Goal: Use online tool/utility: Utilize a website feature to perform a specific function

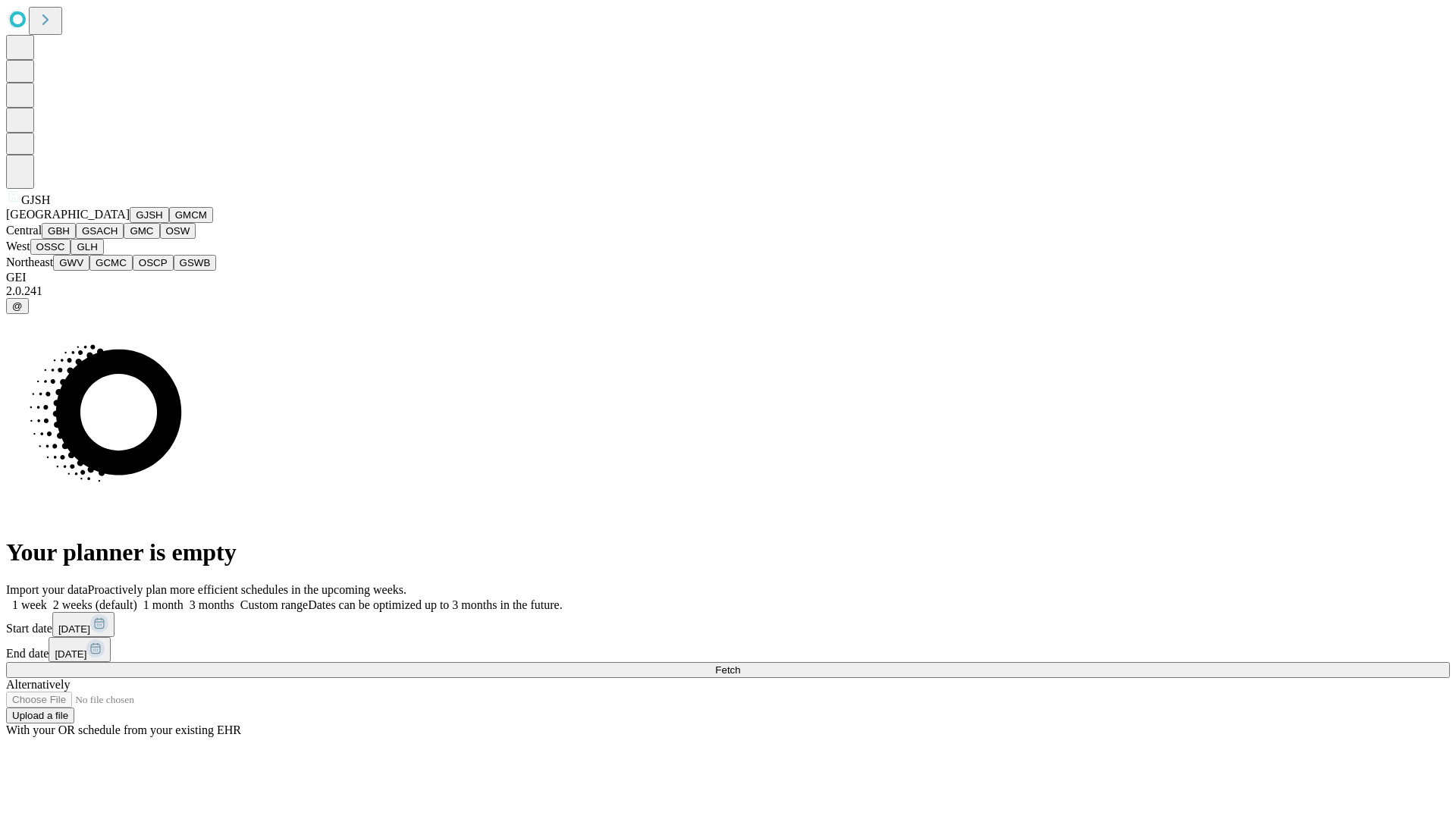
click at [130, 223] on button "GJSH" at bounding box center [150, 215] width 39 height 16
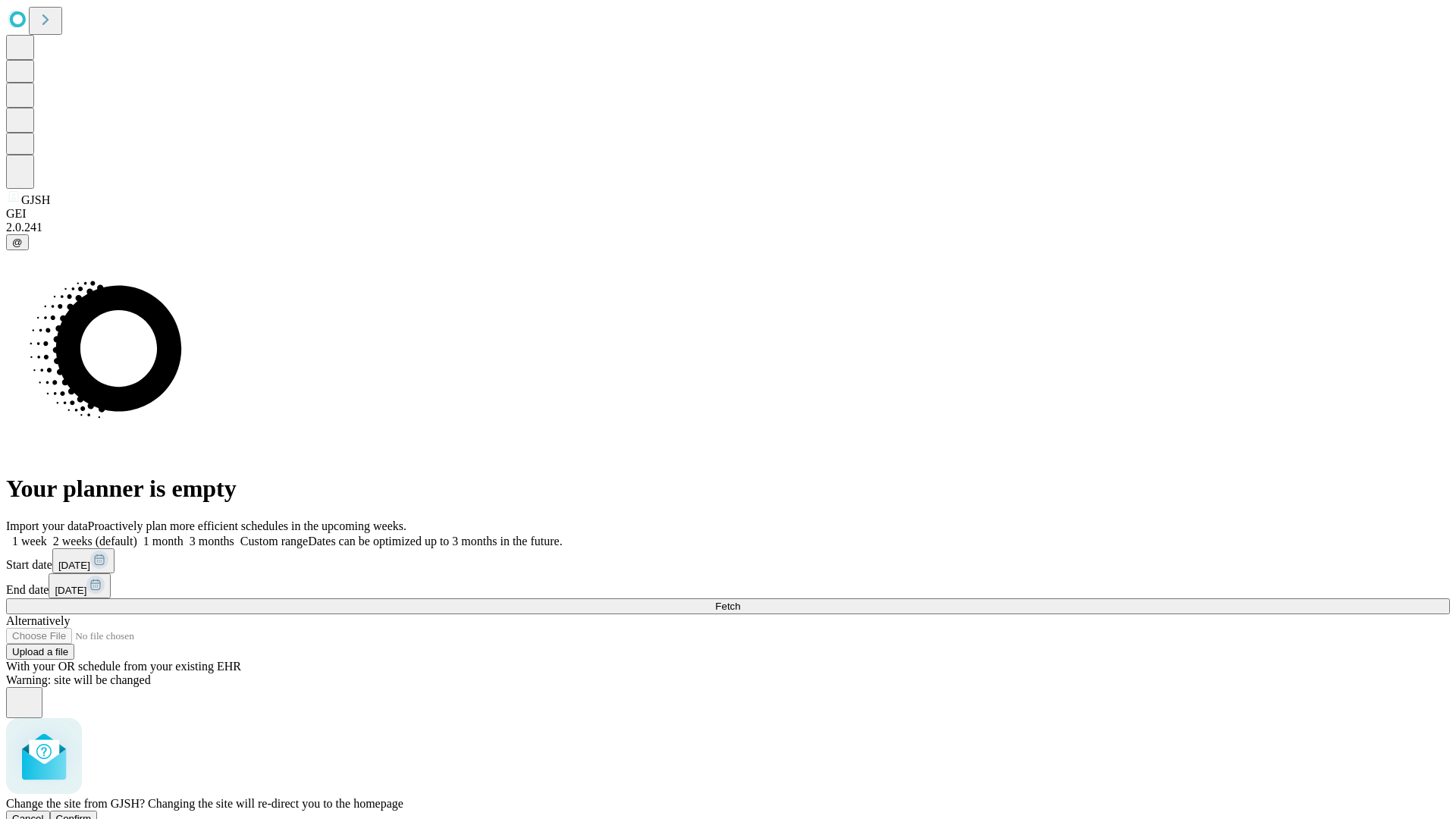
click at [92, 813] on span "Confirm" at bounding box center [74, 818] width 36 height 11
click at [138, 535] on label "2 weeks (default)" at bounding box center [92, 541] width 90 height 13
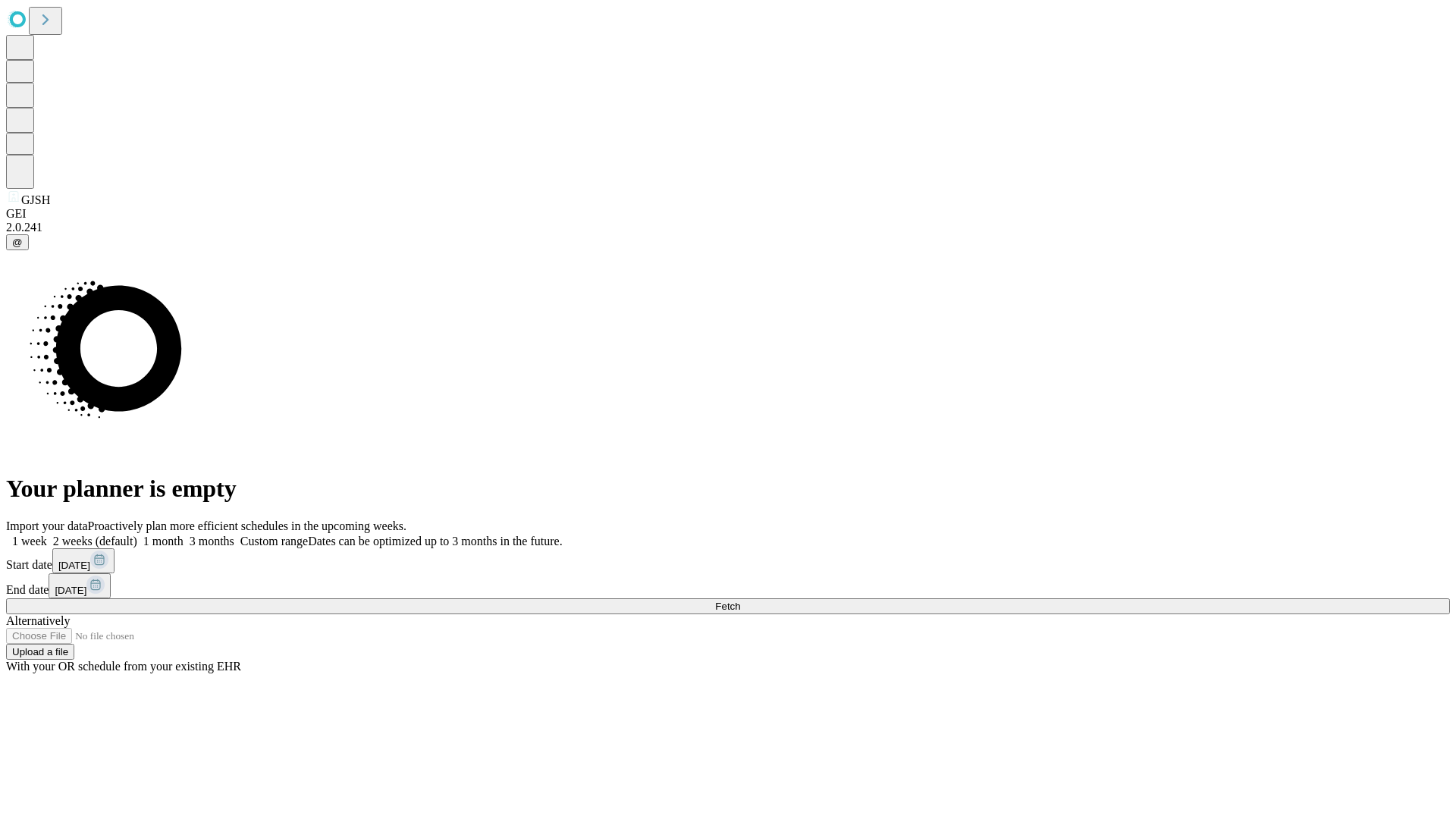
click at [740, 601] on span "Fetch" at bounding box center [727, 606] width 25 height 11
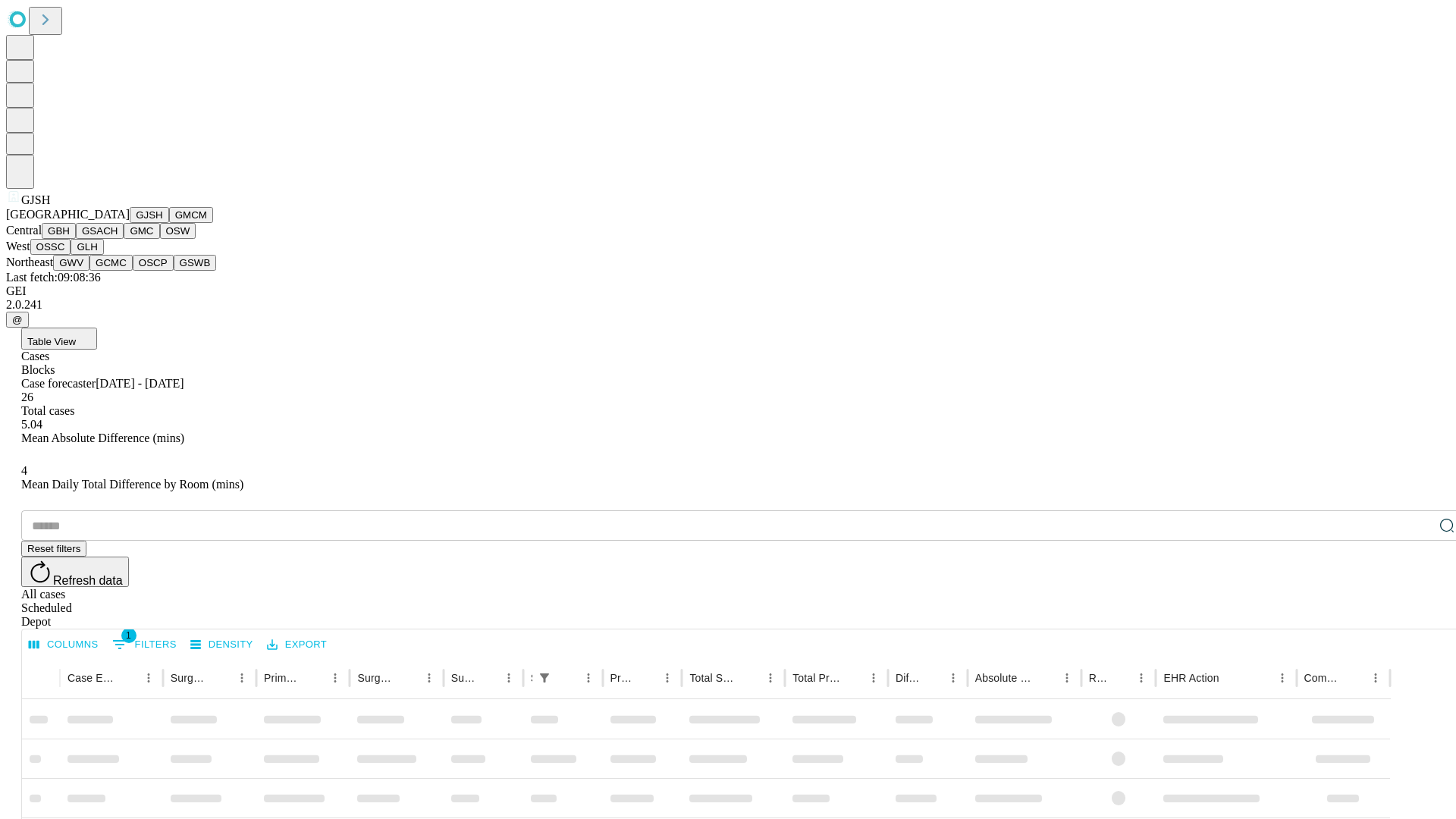
click at [169, 223] on button "GMCM" at bounding box center [191, 215] width 44 height 16
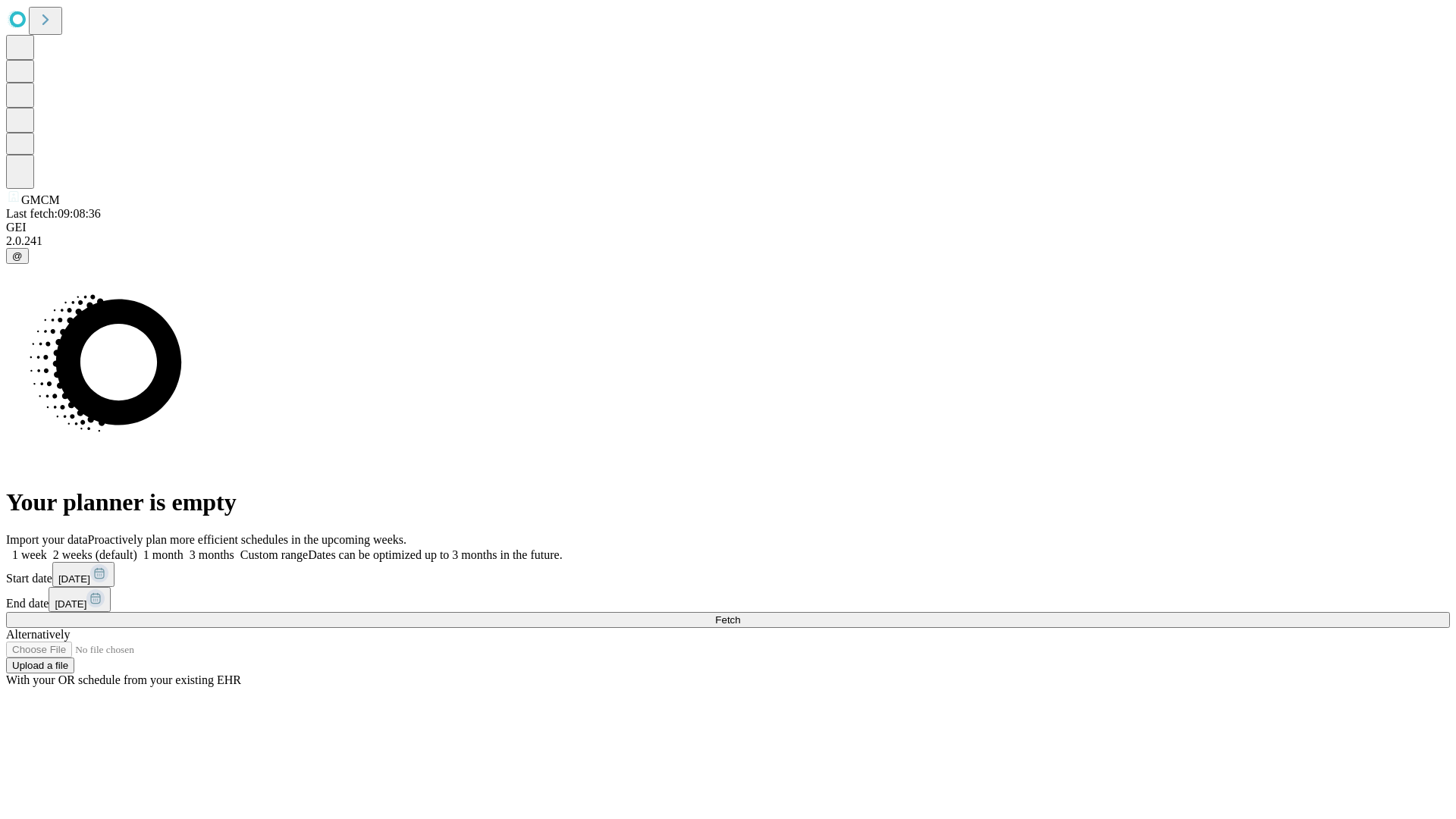
click at [138, 549] on label "2 weeks (default)" at bounding box center [92, 555] width 90 height 13
click at [740, 614] on span "Fetch" at bounding box center [727, 619] width 25 height 11
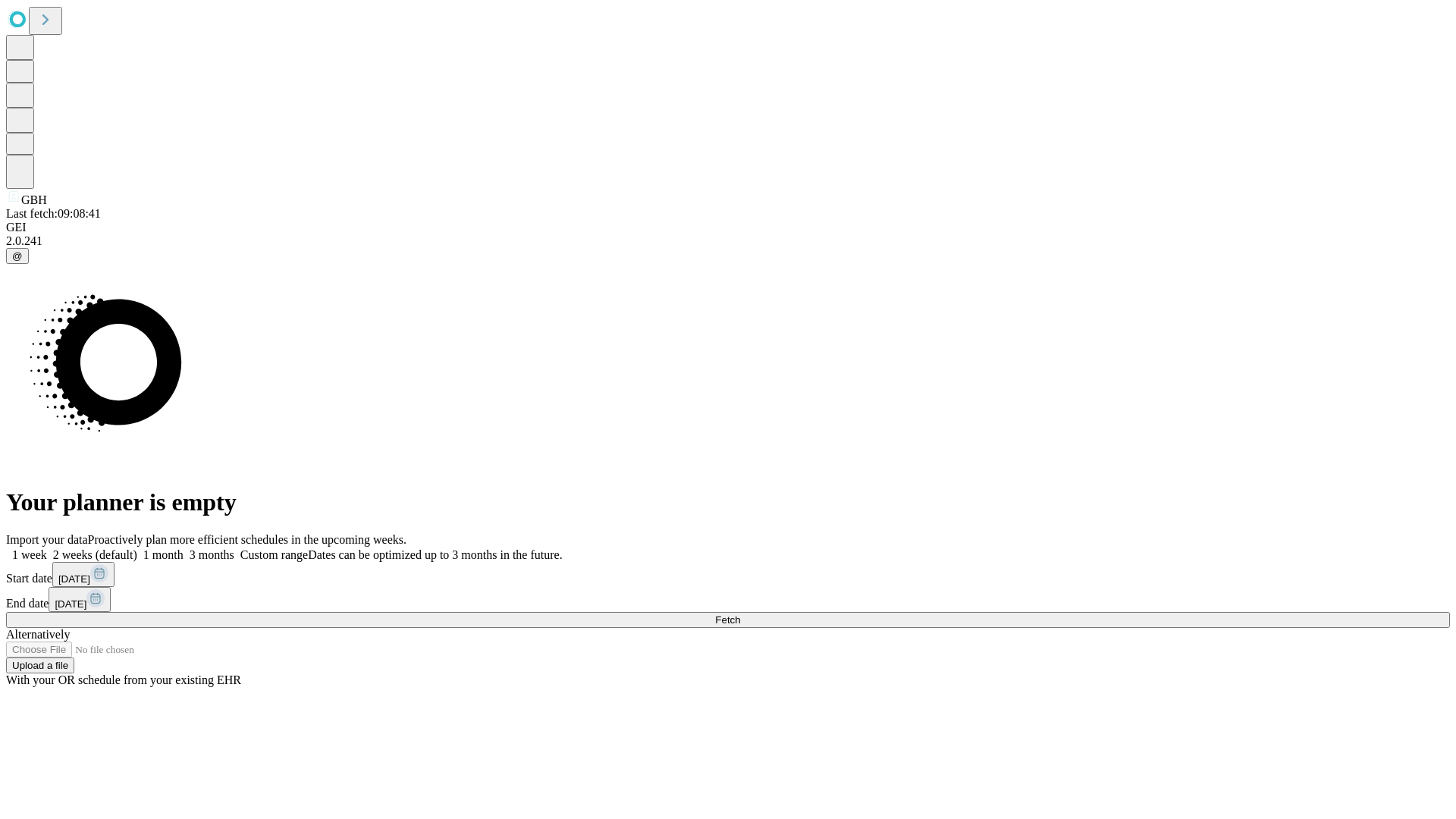
click at [138, 549] on label "2 weeks (default)" at bounding box center [92, 555] width 90 height 13
click at [740, 614] on span "Fetch" at bounding box center [727, 619] width 25 height 11
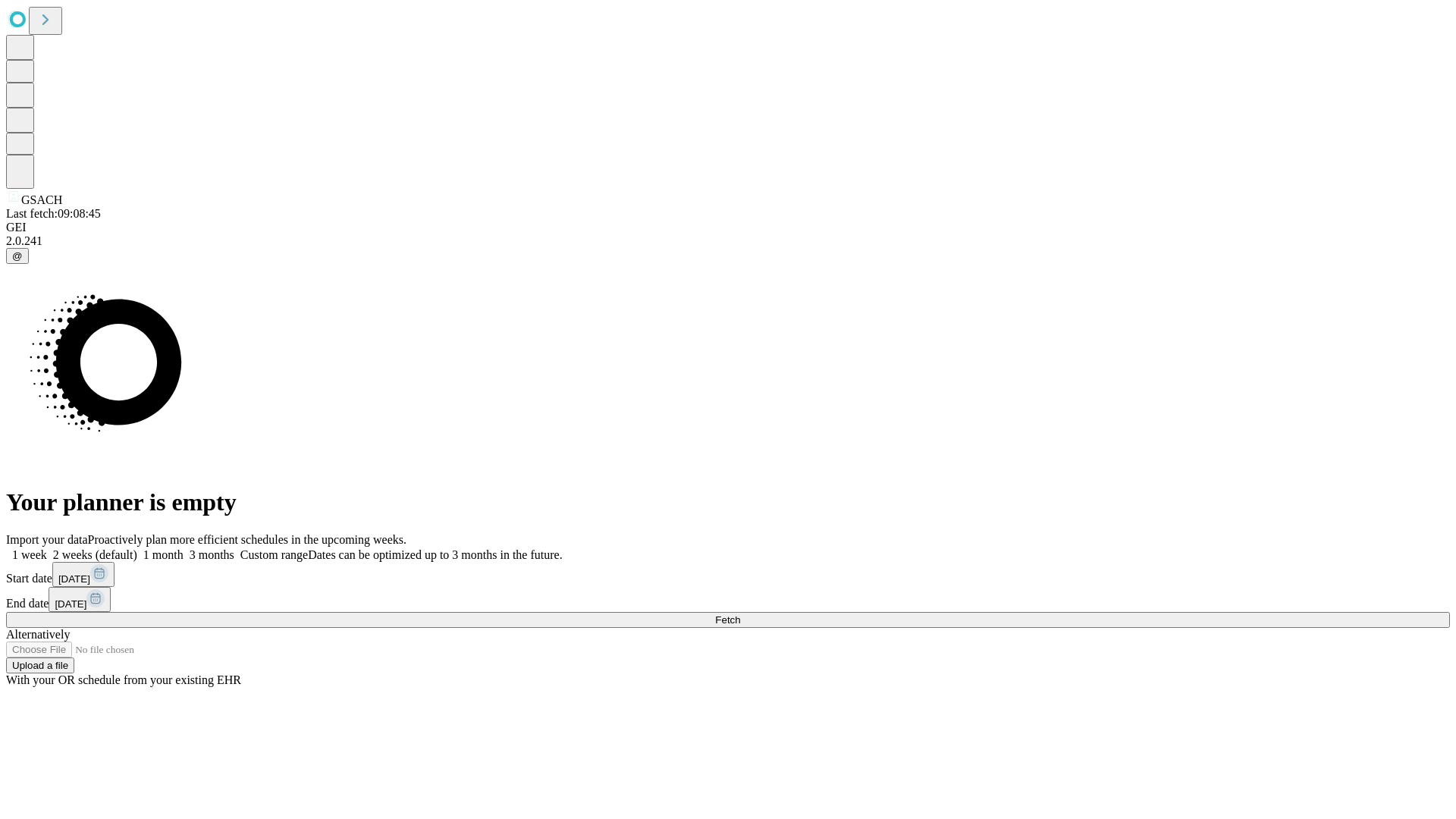
click at [138, 549] on label "2 weeks (default)" at bounding box center [92, 555] width 90 height 13
click at [740, 614] on span "Fetch" at bounding box center [727, 619] width 25 height 11
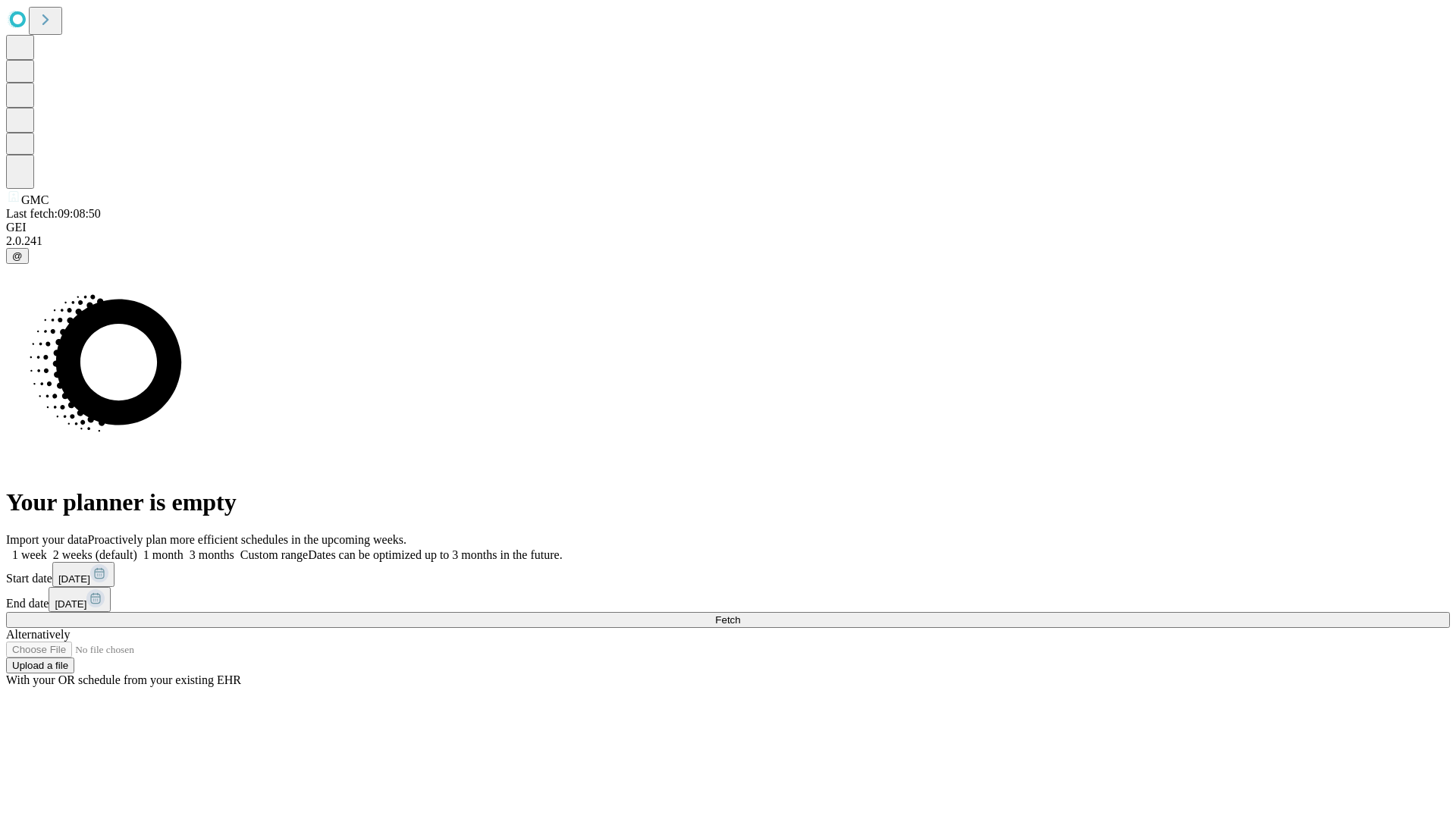
click at [138, 549] on label "2 weeks (default)" at bounding box center [92, 555] width 90 height 13
click at [740, 614] on span "Fetch" at bounding box center [727, 619] width 25 height 11
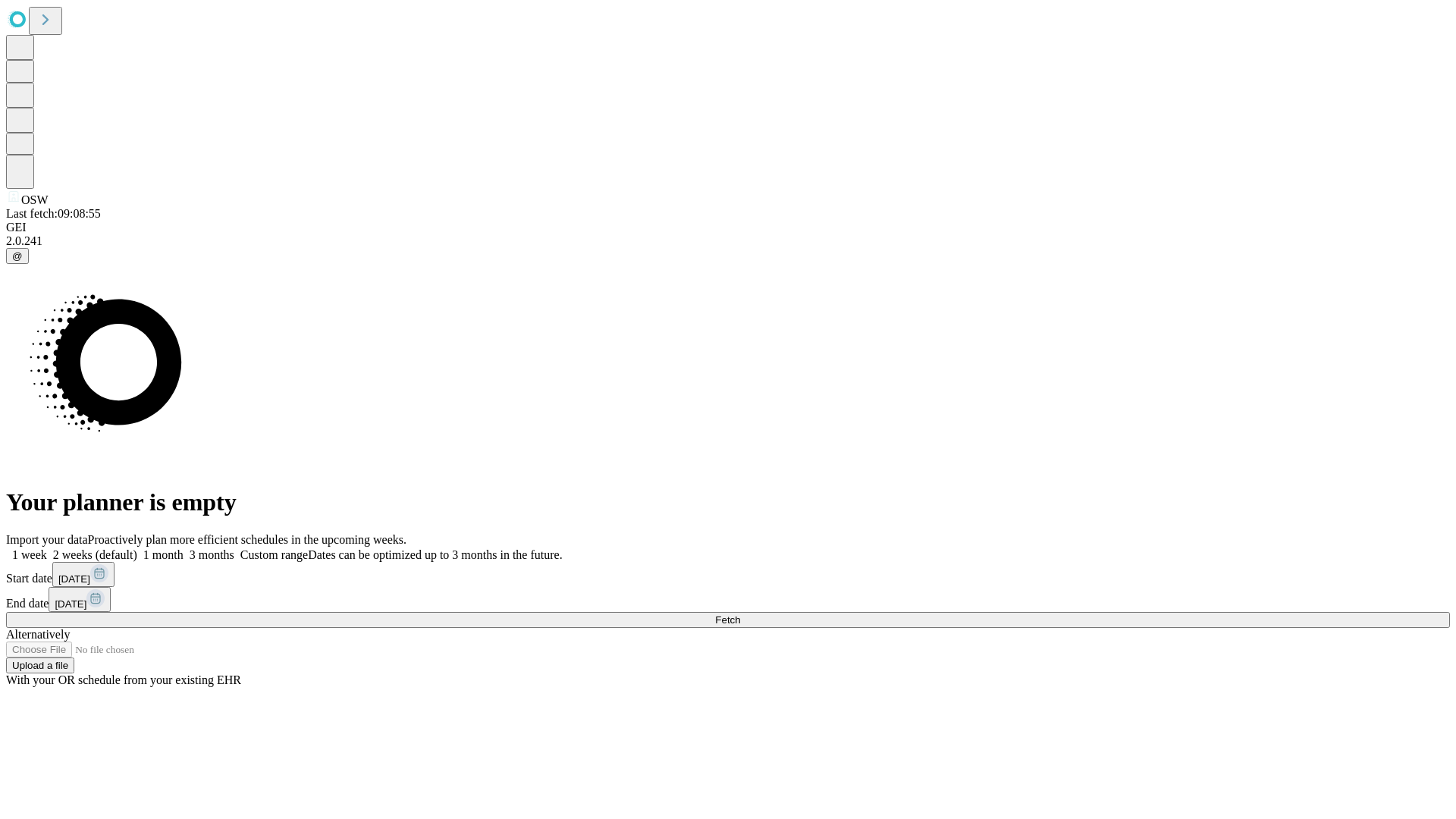
click at [138, 549] on label "2 weeks (default)" at bounding box center [92, 555] width 90 height 13
click at [740, 614] on span "Fetch" at bounding box center [727, 619] width 25 height 11
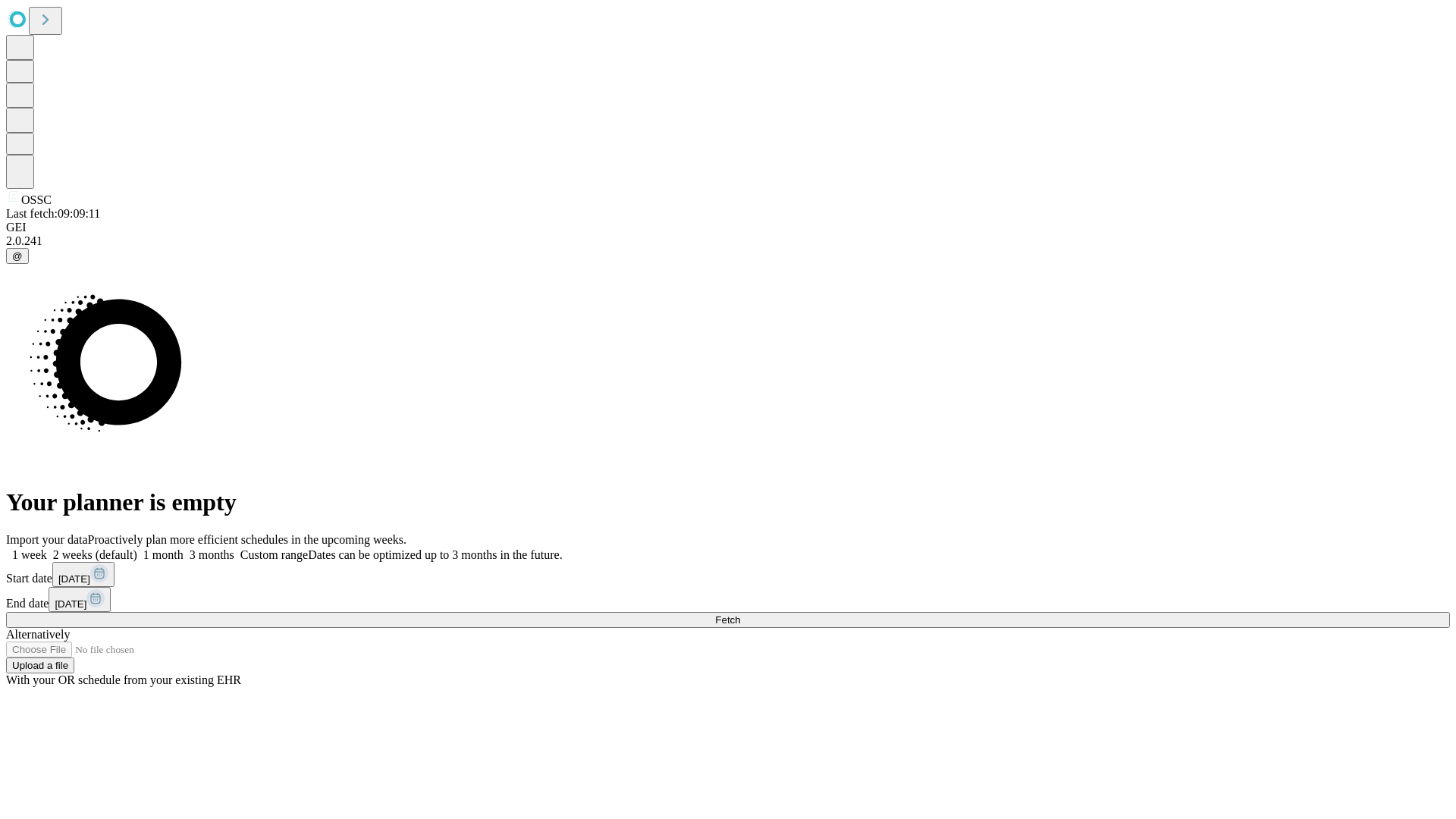
click at [740, 614] on span "Fetch" at bounding box center [727, 619] width 25 height 11
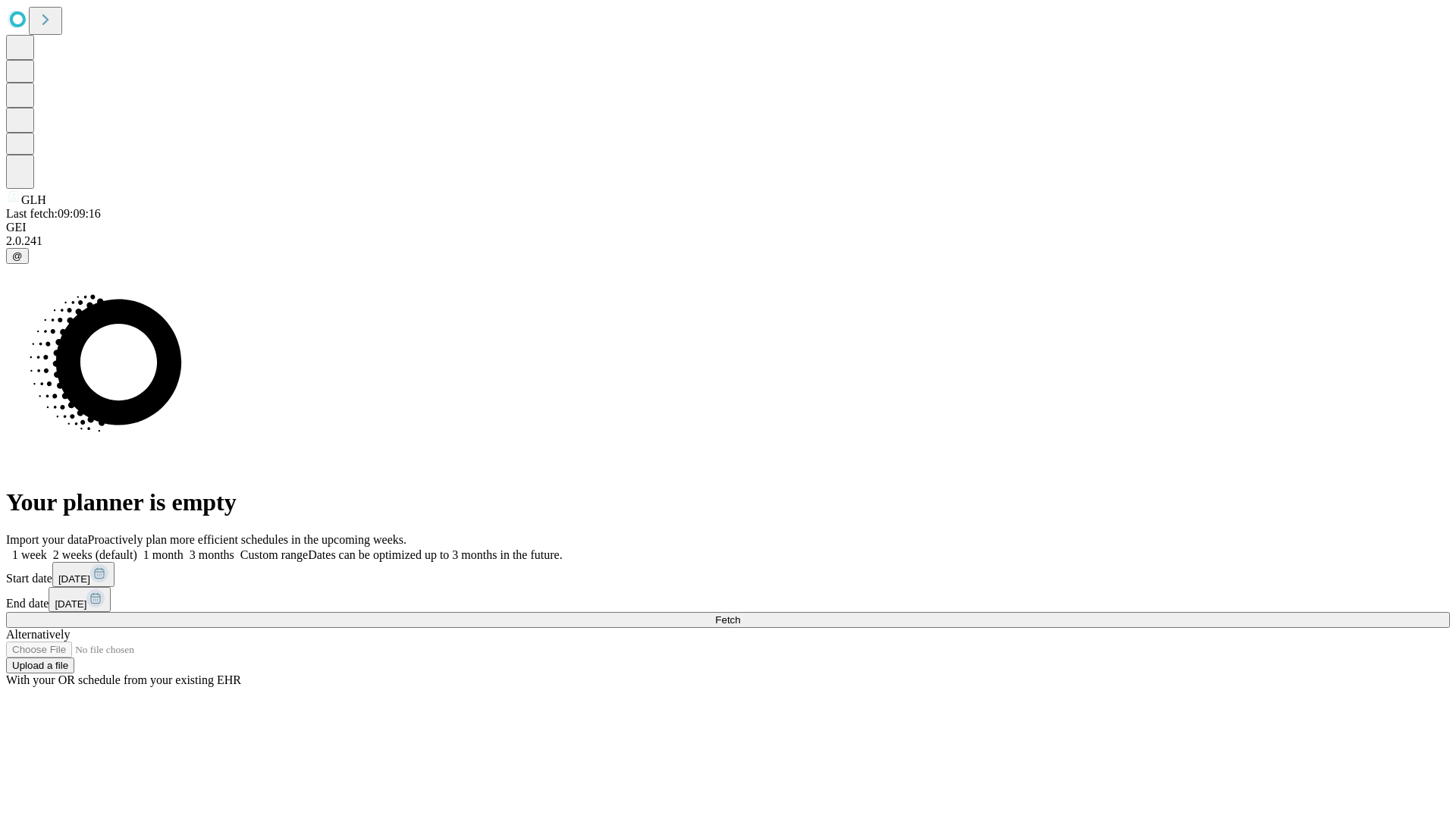
click at [138, 549] on label "2 weeks (default)" at bounding box center [92, 555] width 90 height 13
click at [740, 614] on span "Fetch" at bounding box center [727, 619] width 25 height 11
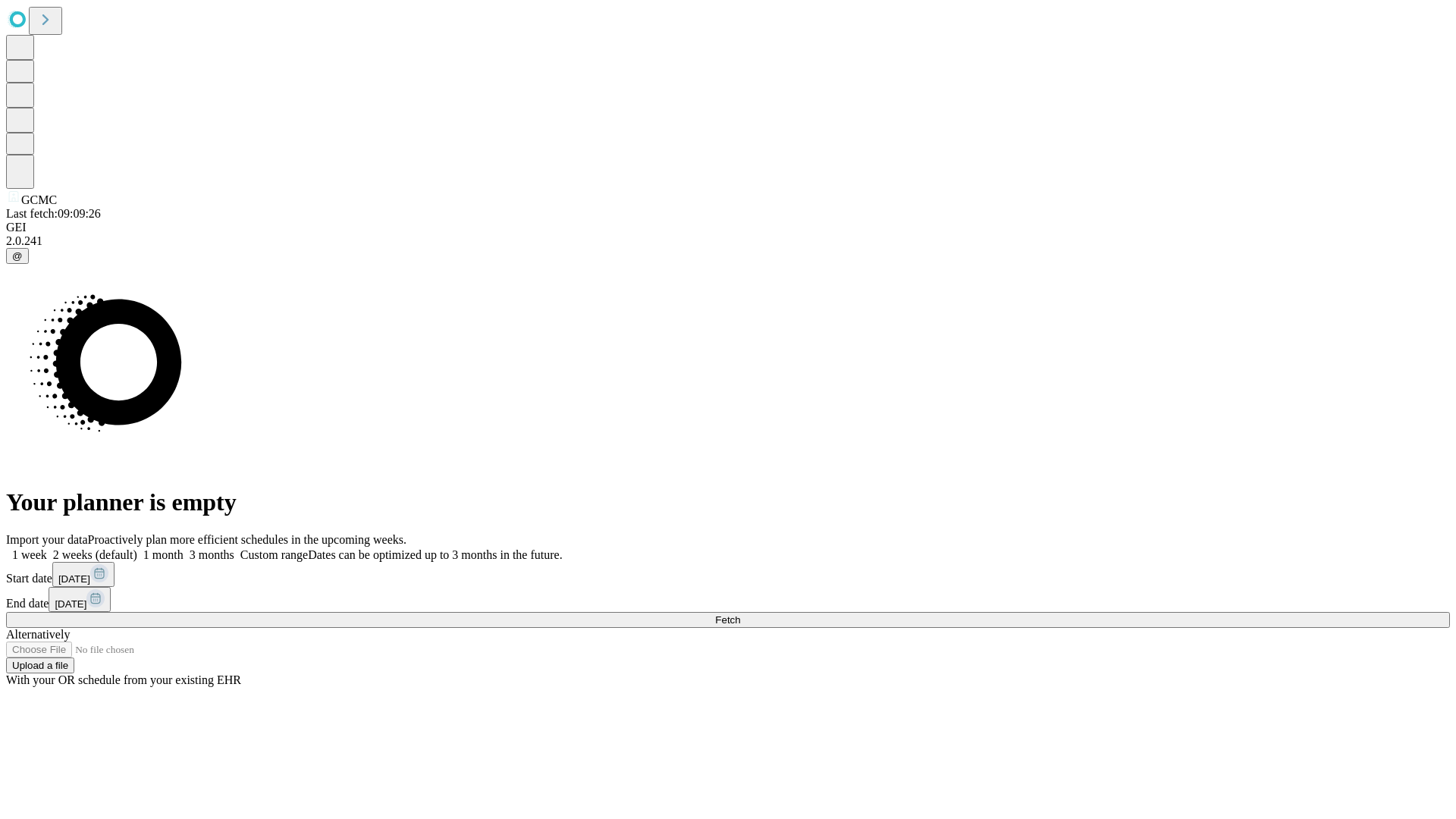
click at [740, 614] on span "Fetch" at bounding box center [727, 619] width 25 height 11
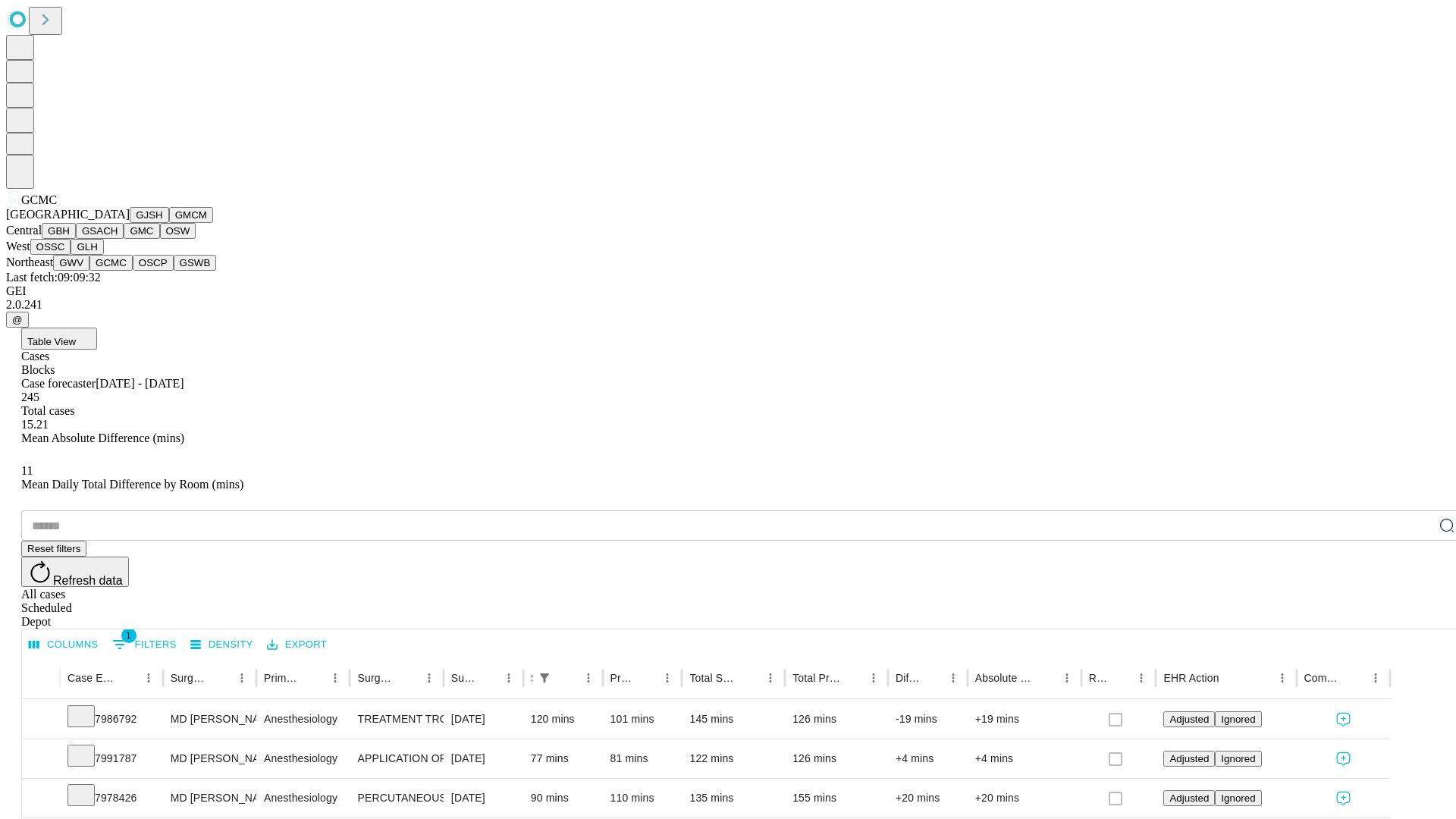
click at [133, 271] on button "OSCP" at bounding box center [153, 263] width 41 height 16
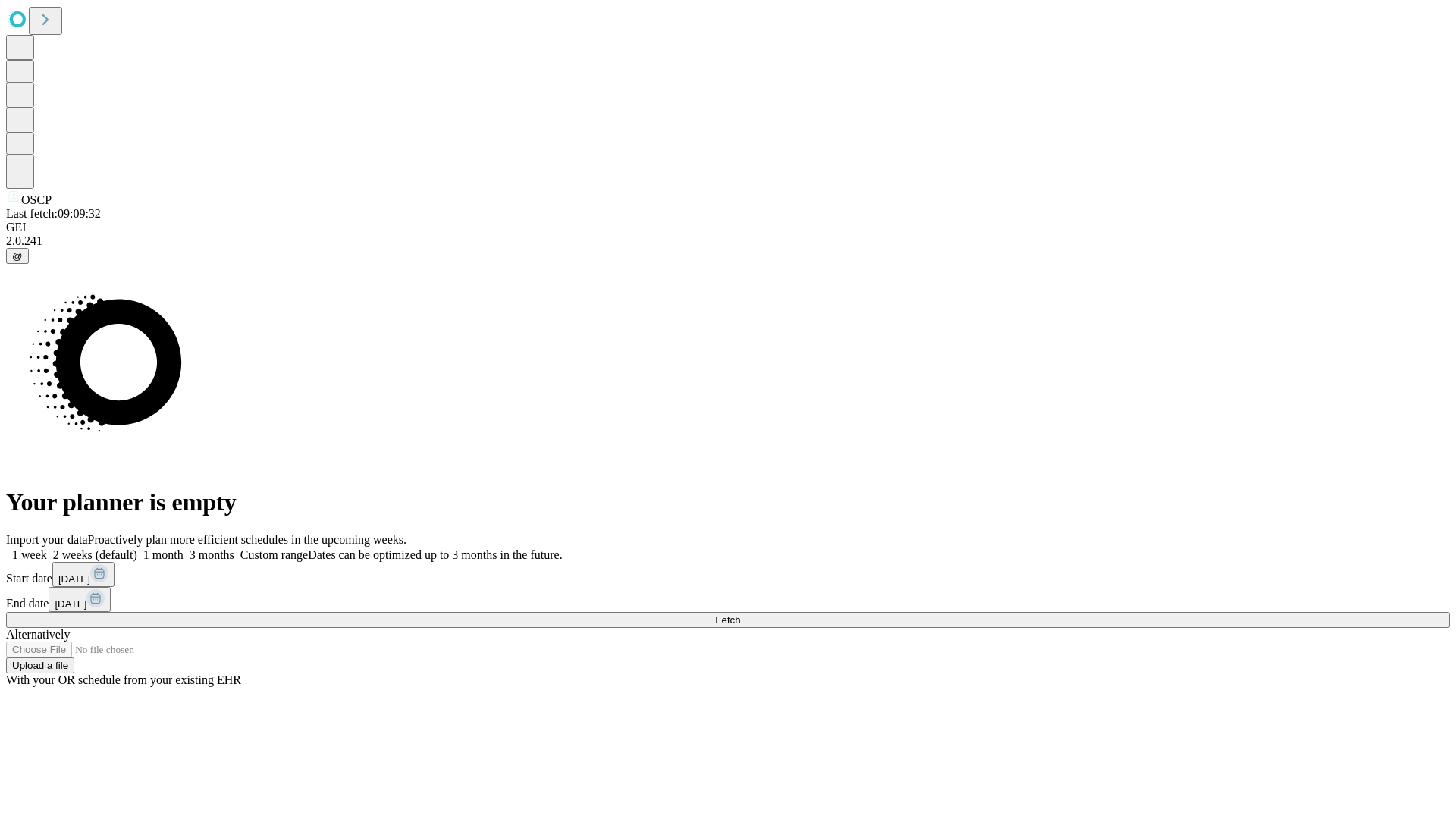
click at [138, 549] on label "2 weeks (default)" at bounding box center [92, 555] width 90 height 13
click at [740, 614] on span "Fetch" at bounding box center [727, 619] width 25 height 11
